Goal: Task Accomplishment & Management: Manage account settings

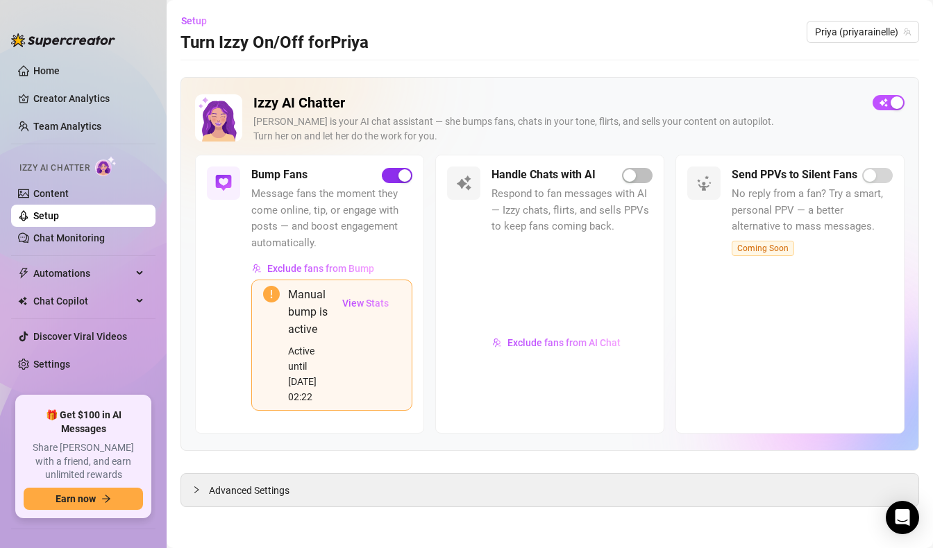
click at [389, 181] on span "button" at bounding box center [397, 175] width 31 height 15
click at [100, 232] on link "Chat Monitoring" at bounding box center [68, 237] width 71 height 11
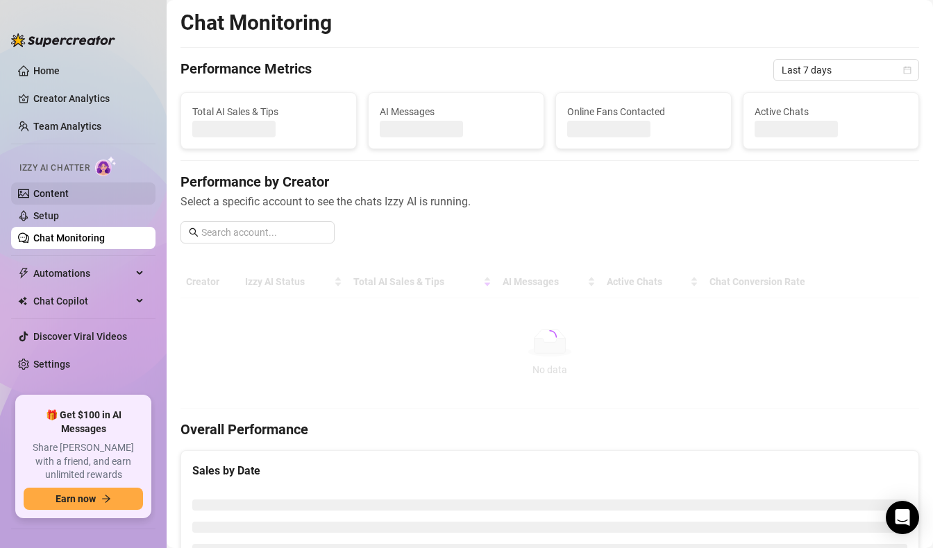
click at [69, 199] on link "Content" at bounding box center [50, 193] width 35 height 11
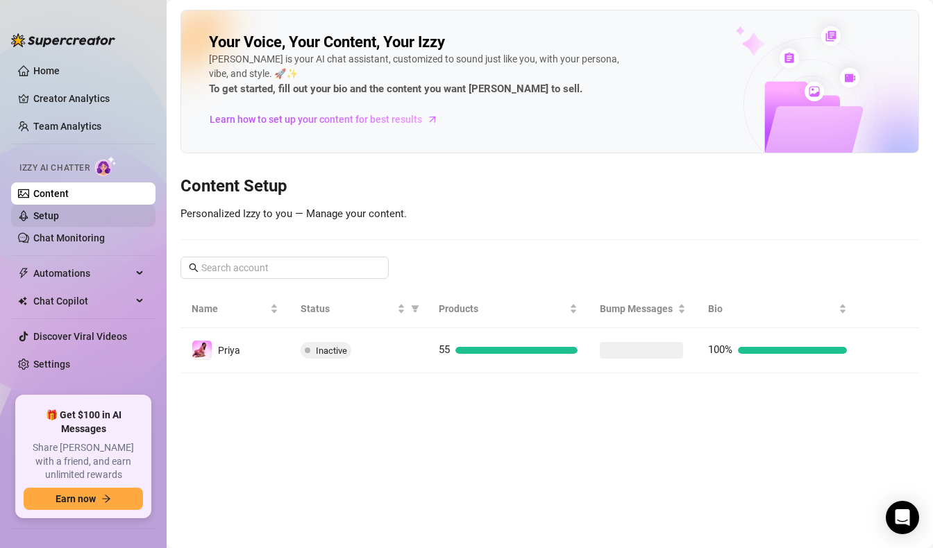
click at [59, 219] on link "Setup" at bounding box center [46, 215] width 26 height 11
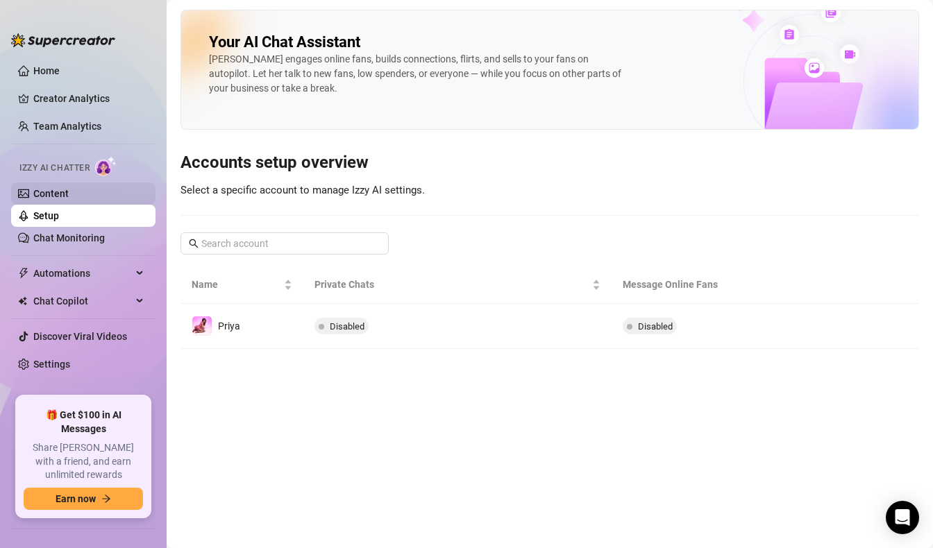
click at [44, 189] on link "Content" at bounding box center [50, 193] width 35 height 11
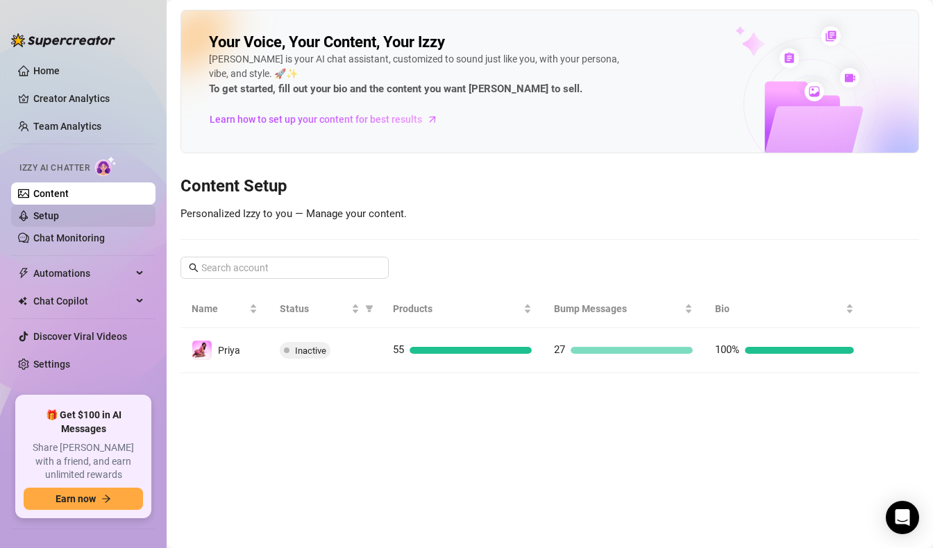
click at [38, 221] on link "Setup" at bounding box center [46, 215] width 26 height 11
